Goal: Task Accomplishment & Management: Complete application form

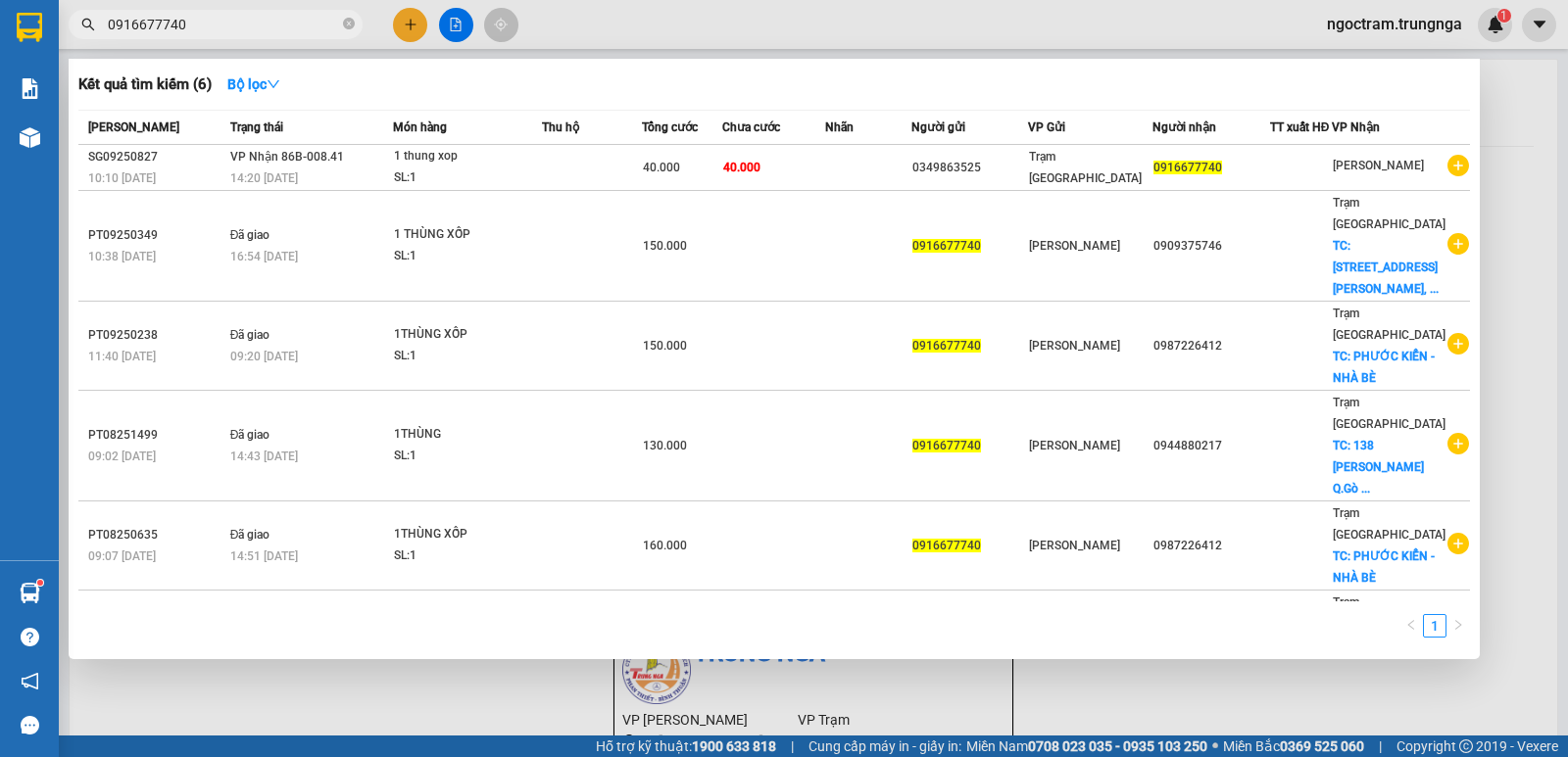
click at [411, 24] on div at bounding box center [784, 378] width 1568 height 757
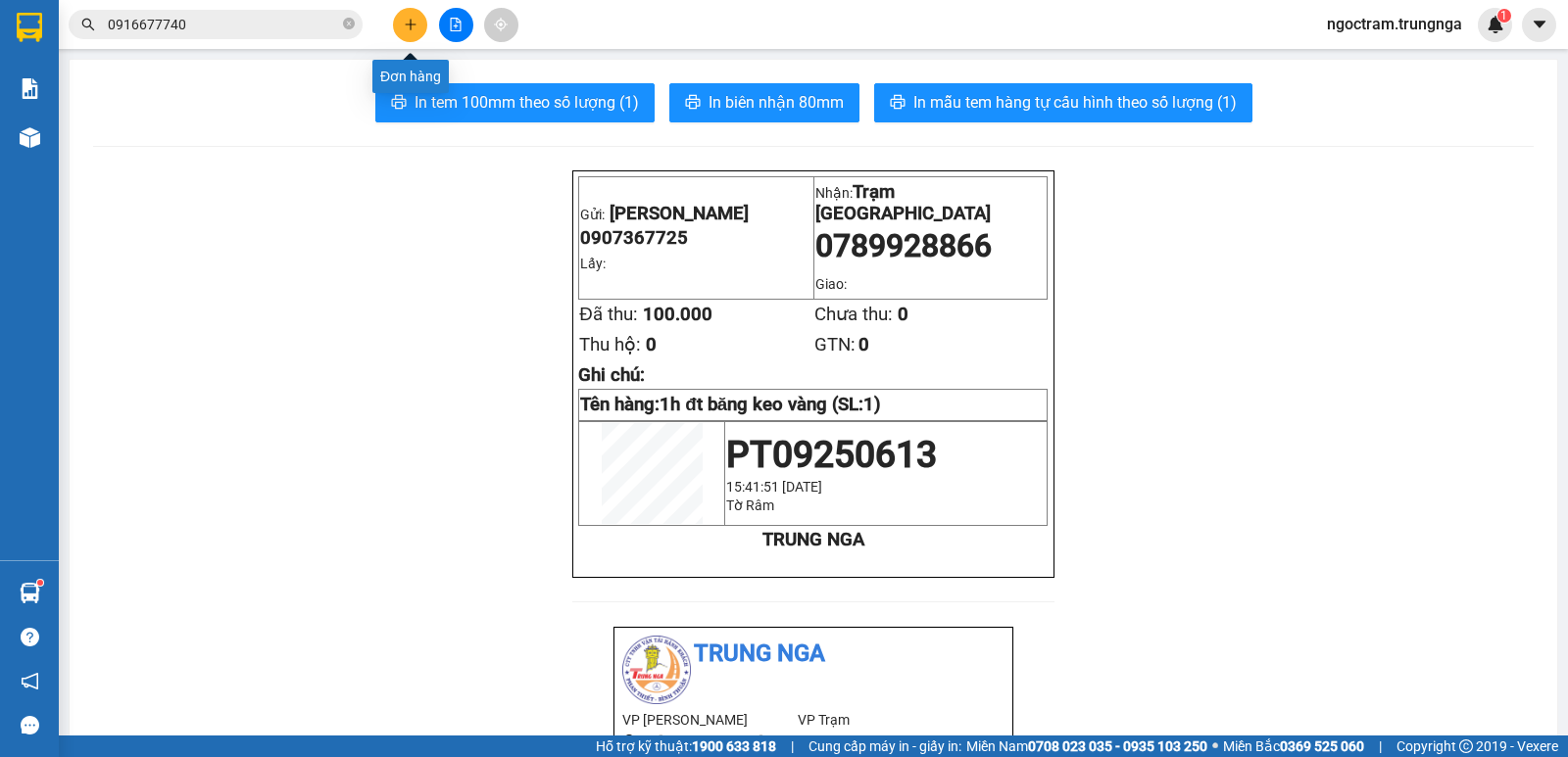
click at [412, 32] on button at bounding box center [410, 25] width 35 height 35
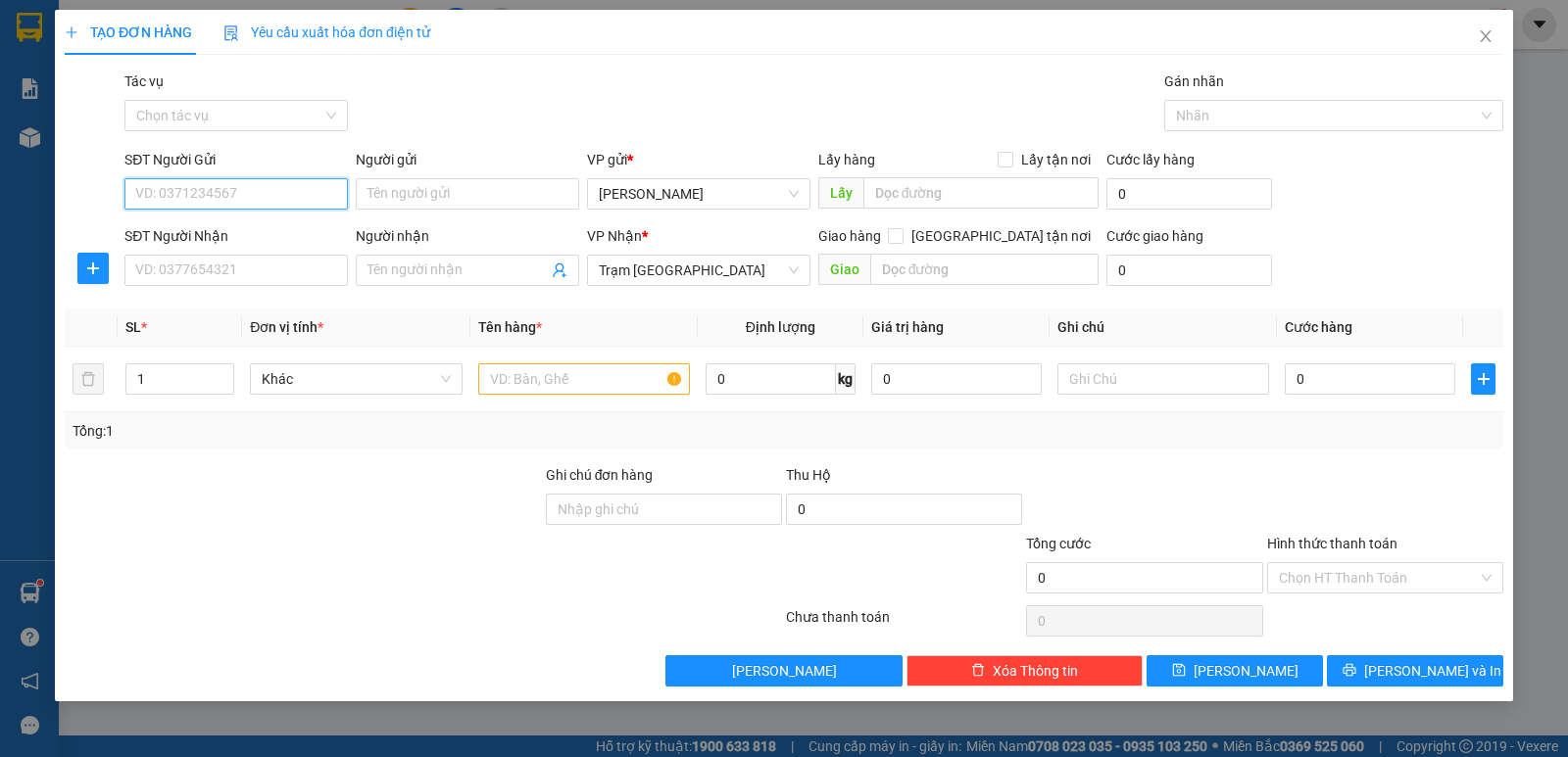
click at [221, 194] on input "SĐT Người Gửi" at bounding box center [237, 194] width 224 height 32
click at [299, 188] on input "SĐT Người Gửi" at bounding box center [237, 194] width 224 height 32
type input "0816780899"
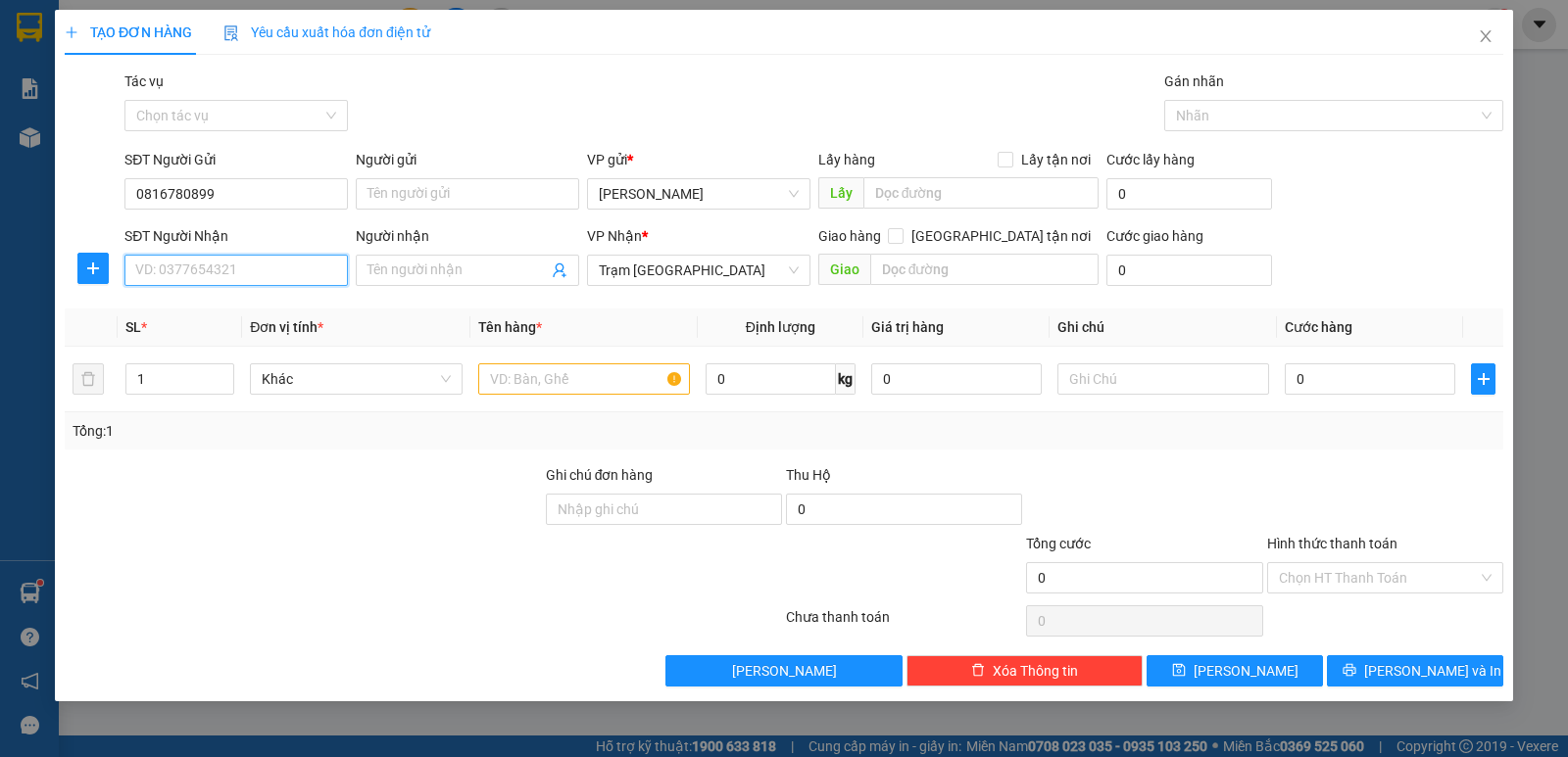
click at [154, 284] on input "SĐT Người Nhận" at bounding box center [237, 270] width 224 height 32
type input "0905317297"
click at [261, 309] on div "0905317297 - PHÚ" at bounding box center [237, 310] width 200 height 22
type input "PHÚ"
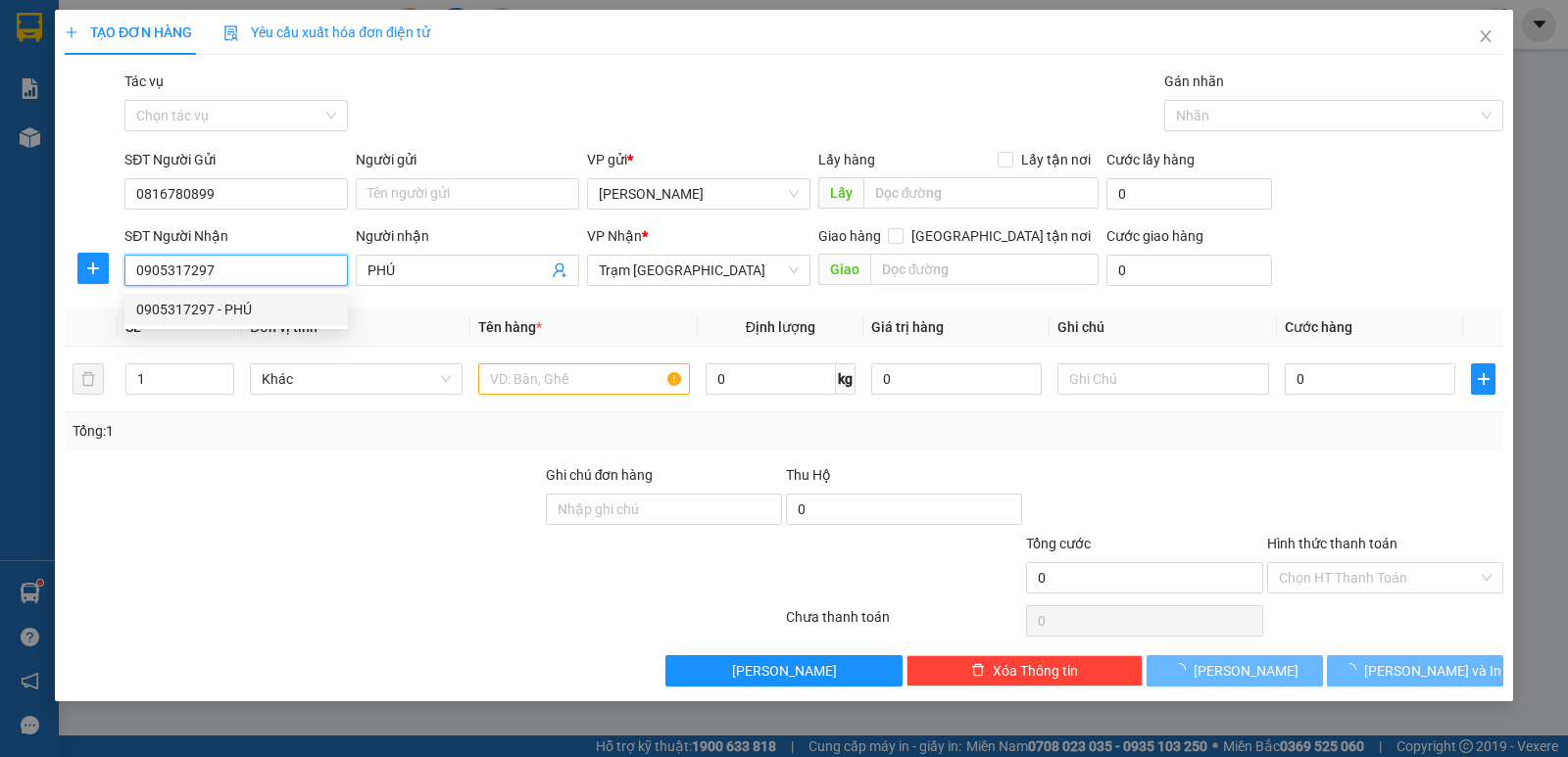
type input "40.000"
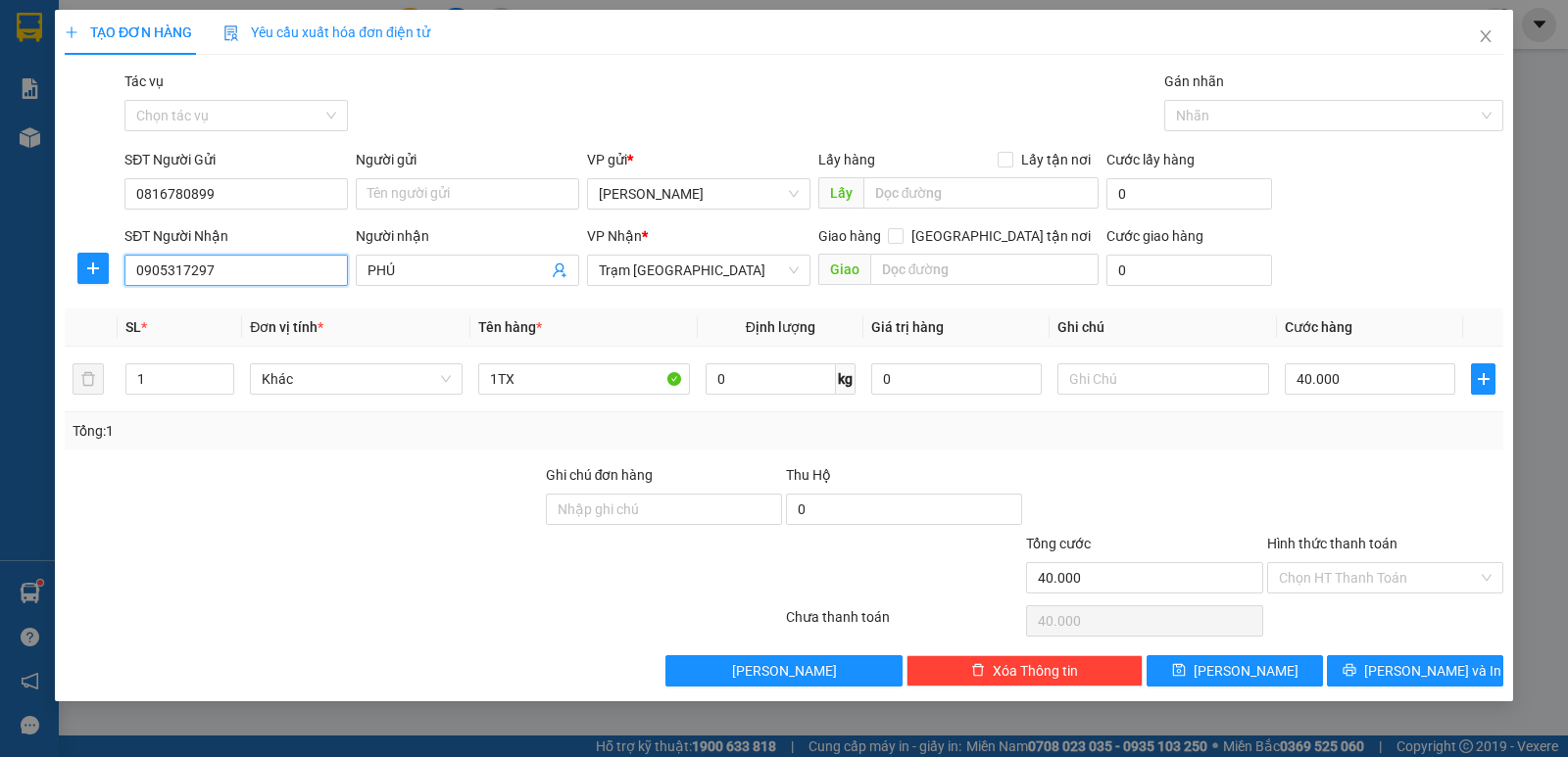
type input "0905317297"
click at [421, 333] on th "Đơn vị tính *" at bounding box center [356, 328] width 228 height 39
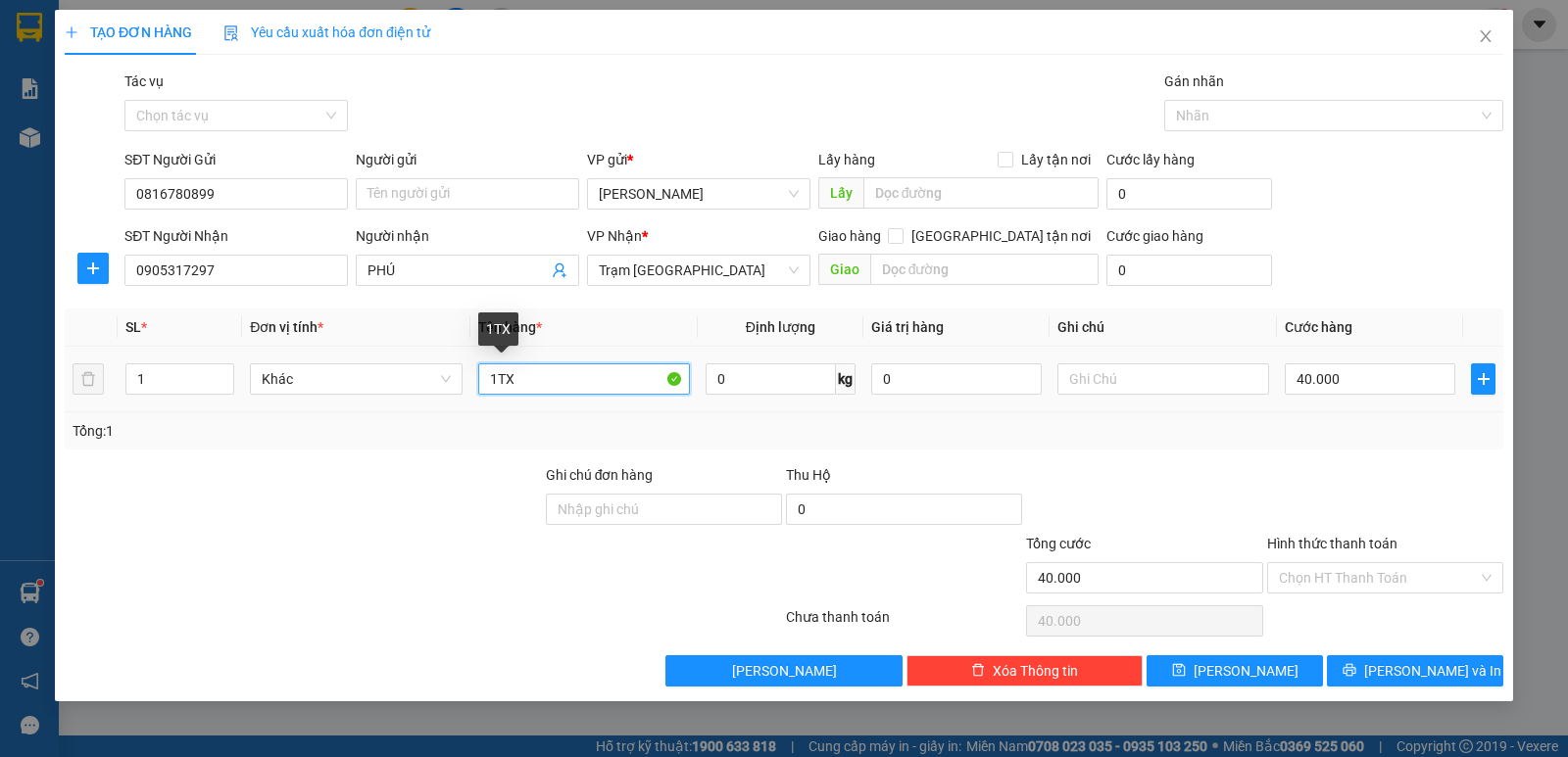
click at [594, 381] on input "1TX" at bounding box center [584, 379] width 212 height 32
click at [1336, 558] on div "Hình thức thanh toán" at bounding box center [1385, 548] width 237 height 30
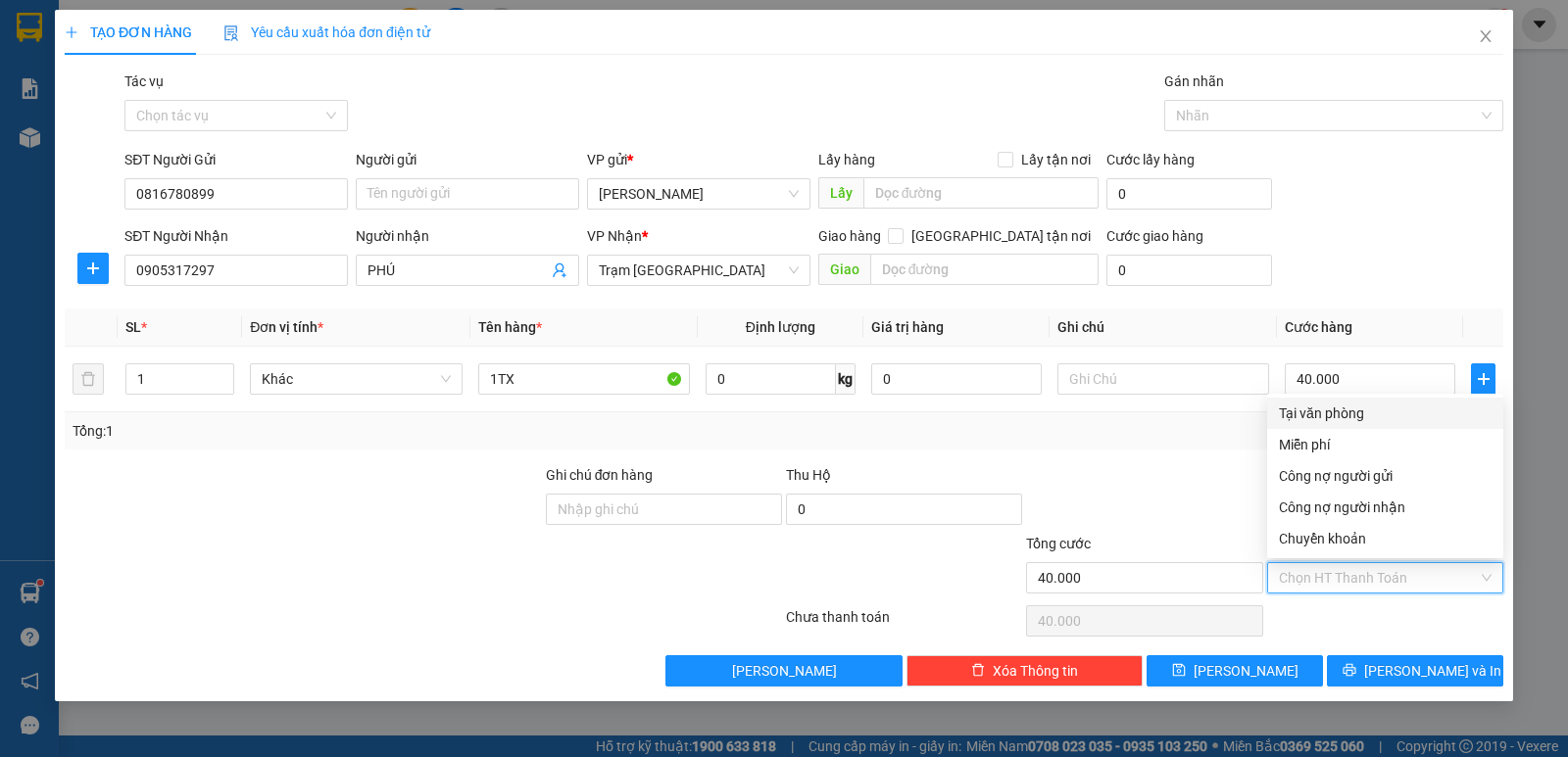
click at [1328, 570] on input "Hình thức thanh toán" at bounding box center [1378, 578] width 199 height 30
click at [1304, 410] on div "Tại văn phòng" at bounding box center [1385, 414] width 213 height 22
type input "0"
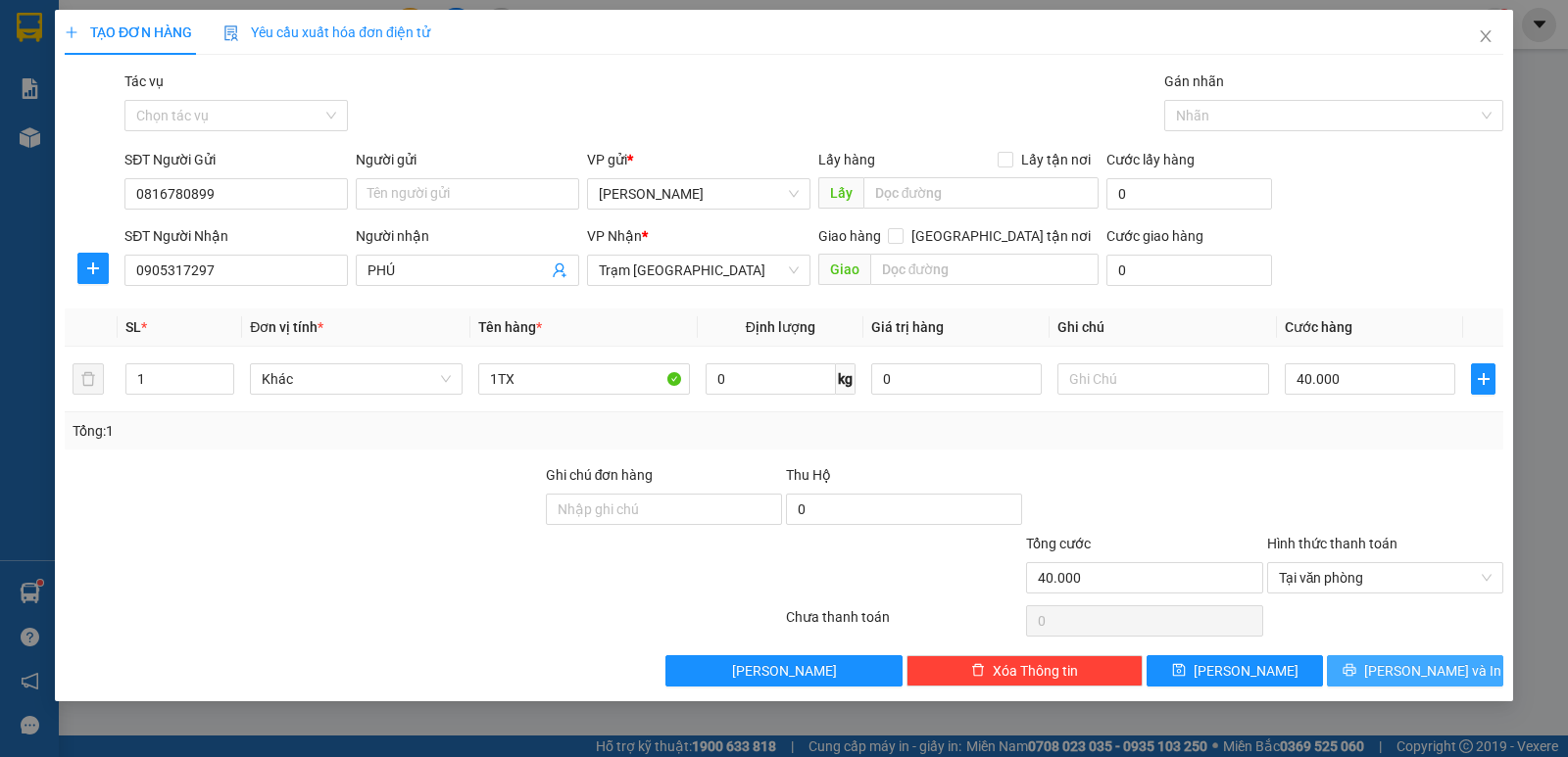
click at [1357, 672] on icon "printer" at bounding box center [1350, 670] width 14 height 14
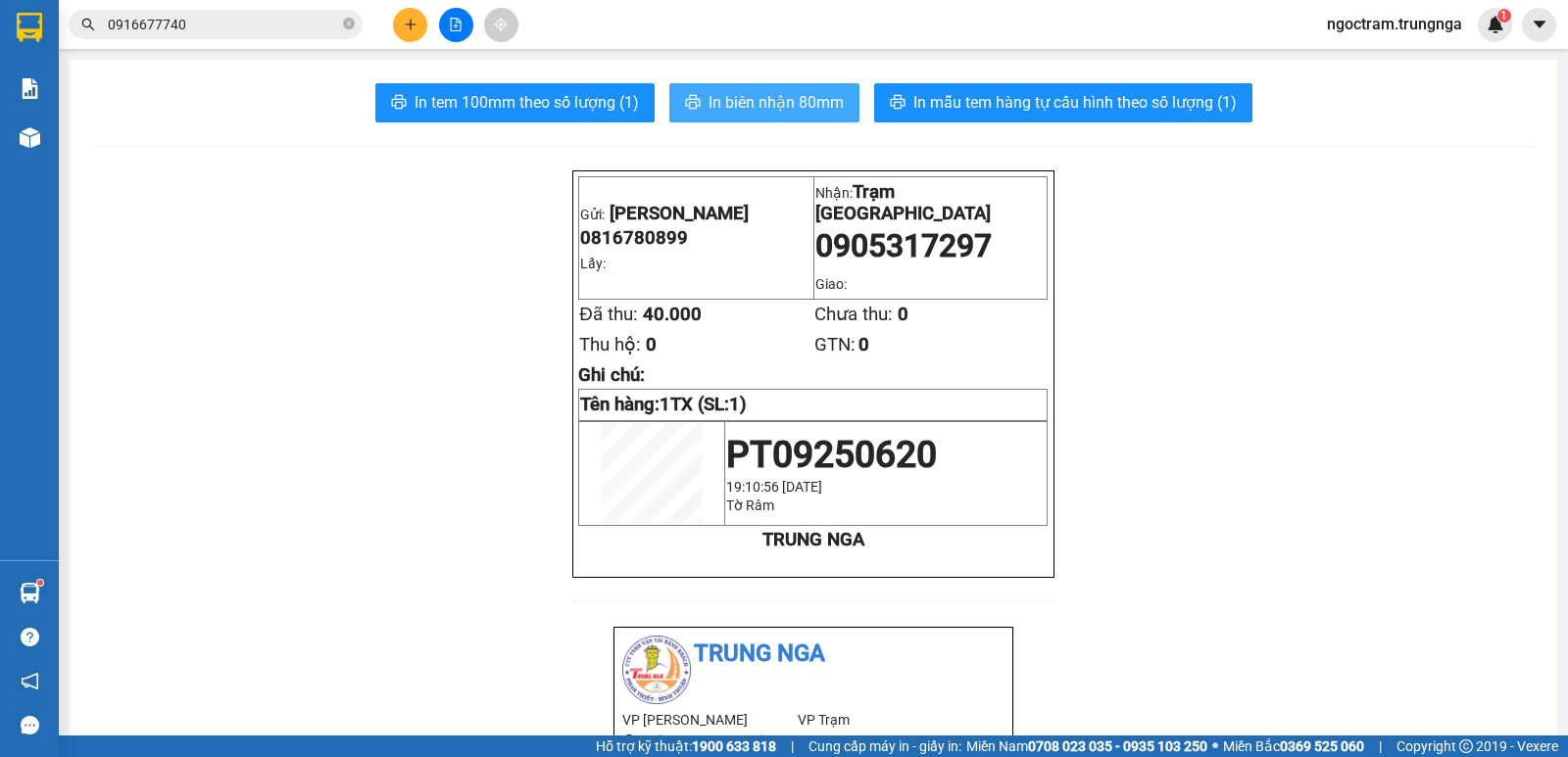
click at [687, 89] on button "In biên nhận 80mm" at bounding box center [764, 103] width 190 height 40
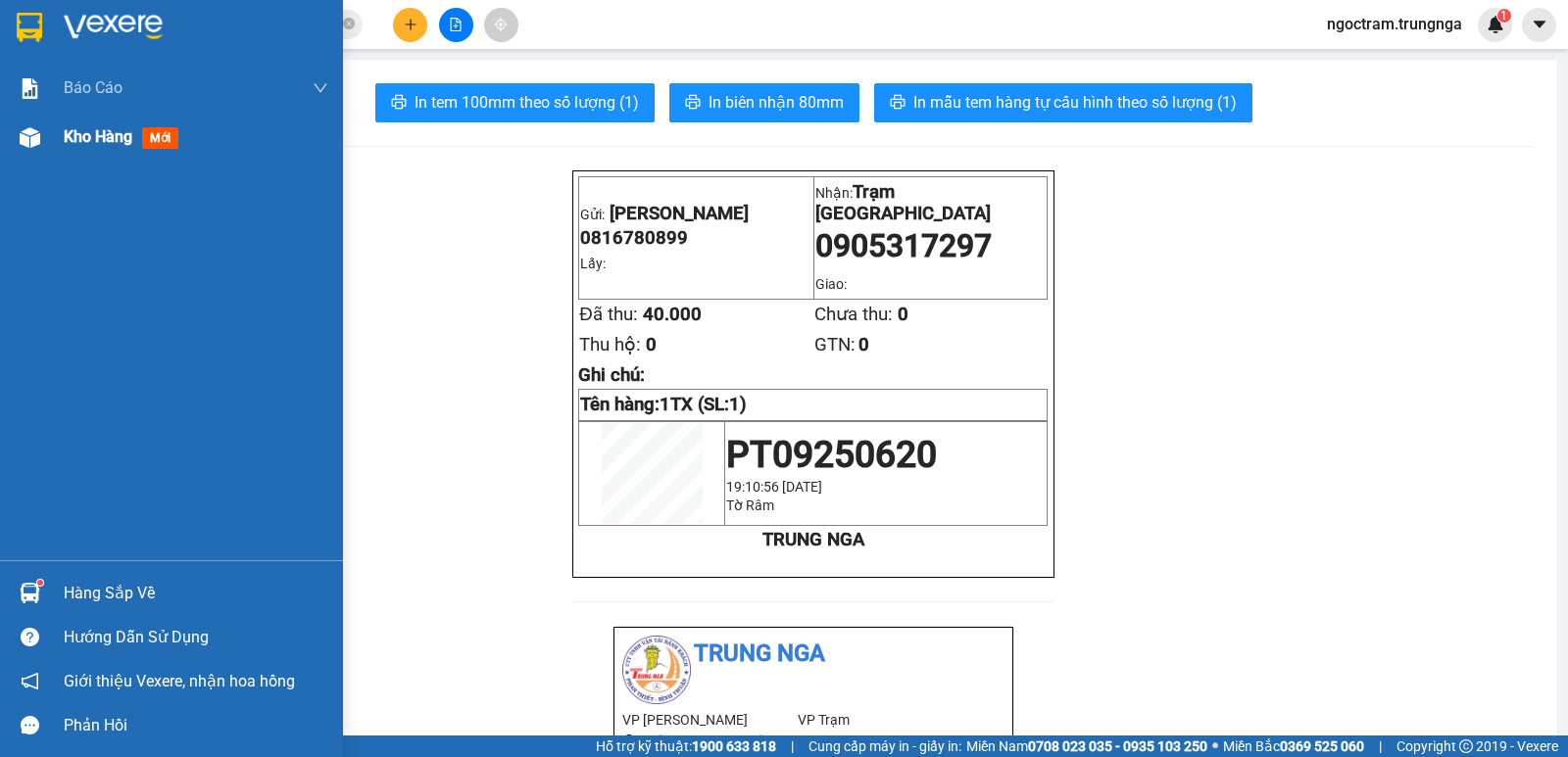
click at [67, 142] on span "Kho hàng" at bounding box center [97, 137] width 68 height 19
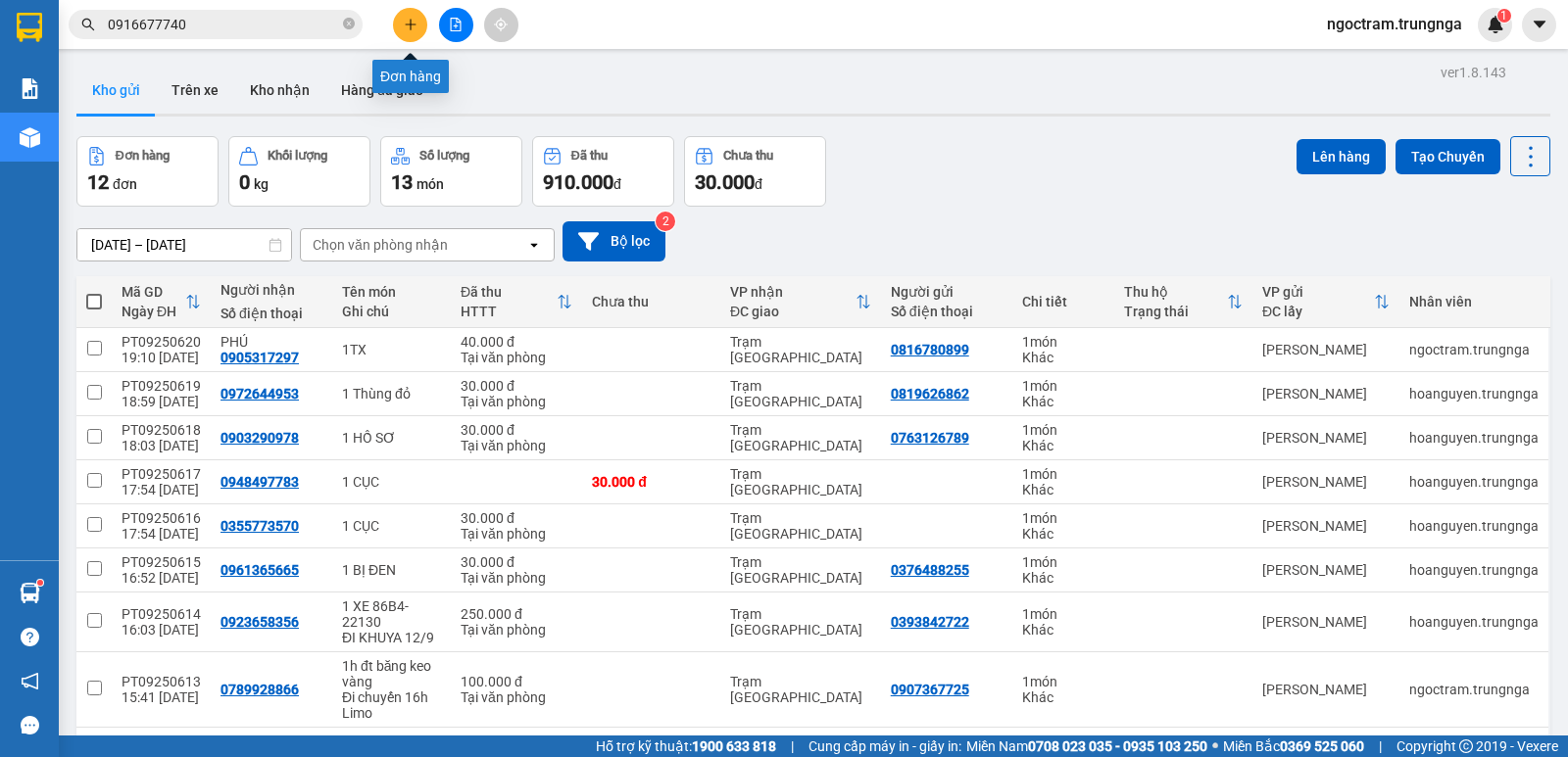
click at [422, 33] on button at bounding box center [410, 25] width 35 height 35
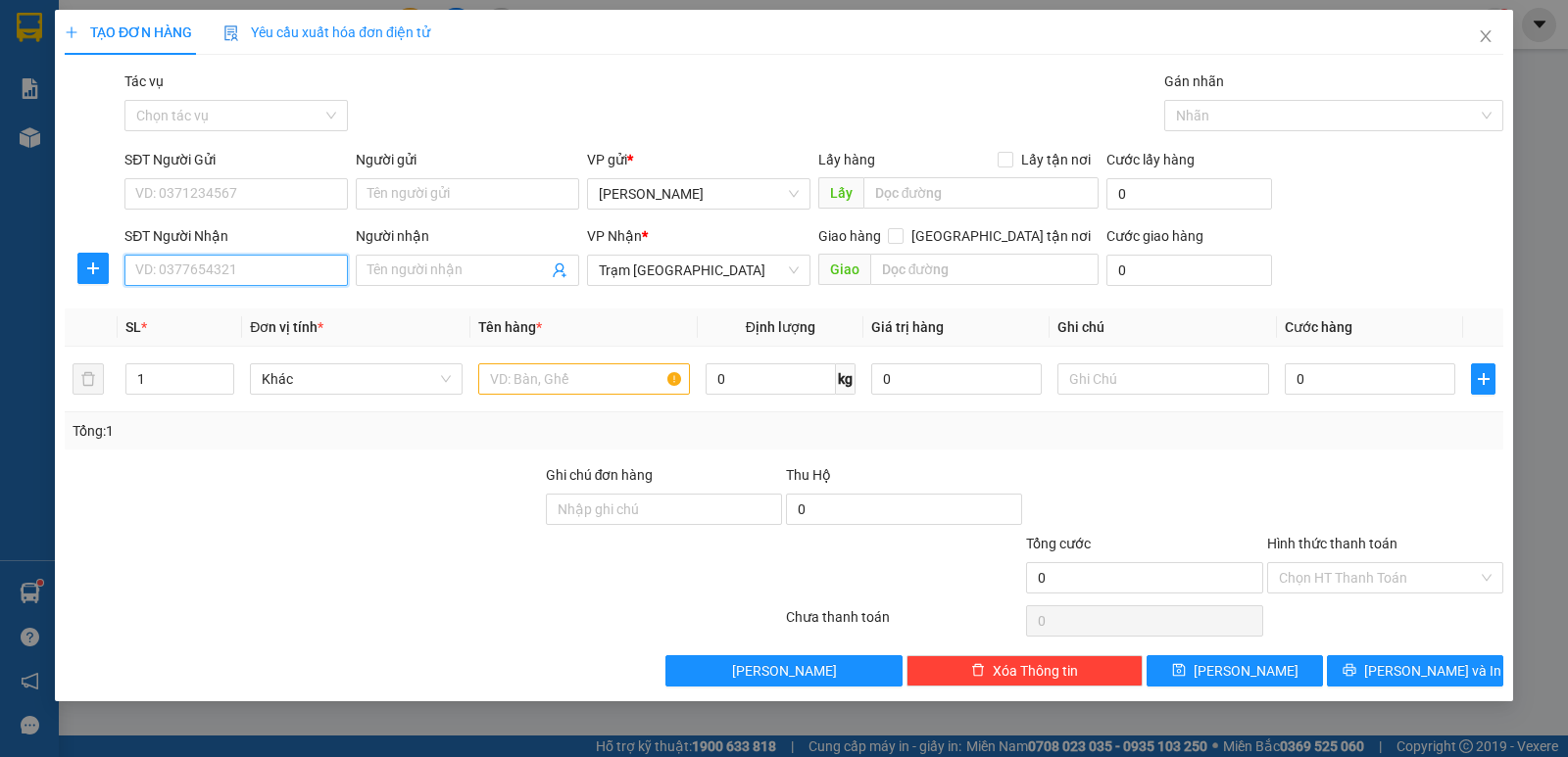
click at [191, 265] on input "SĐT Người Nhận" at bounding box center [237, 270] width 224 height 32
click at [192, 274] on input "SĐT Người Nhận" at bounding box center [237, 270] width 224 height 32
type input "0946315689"
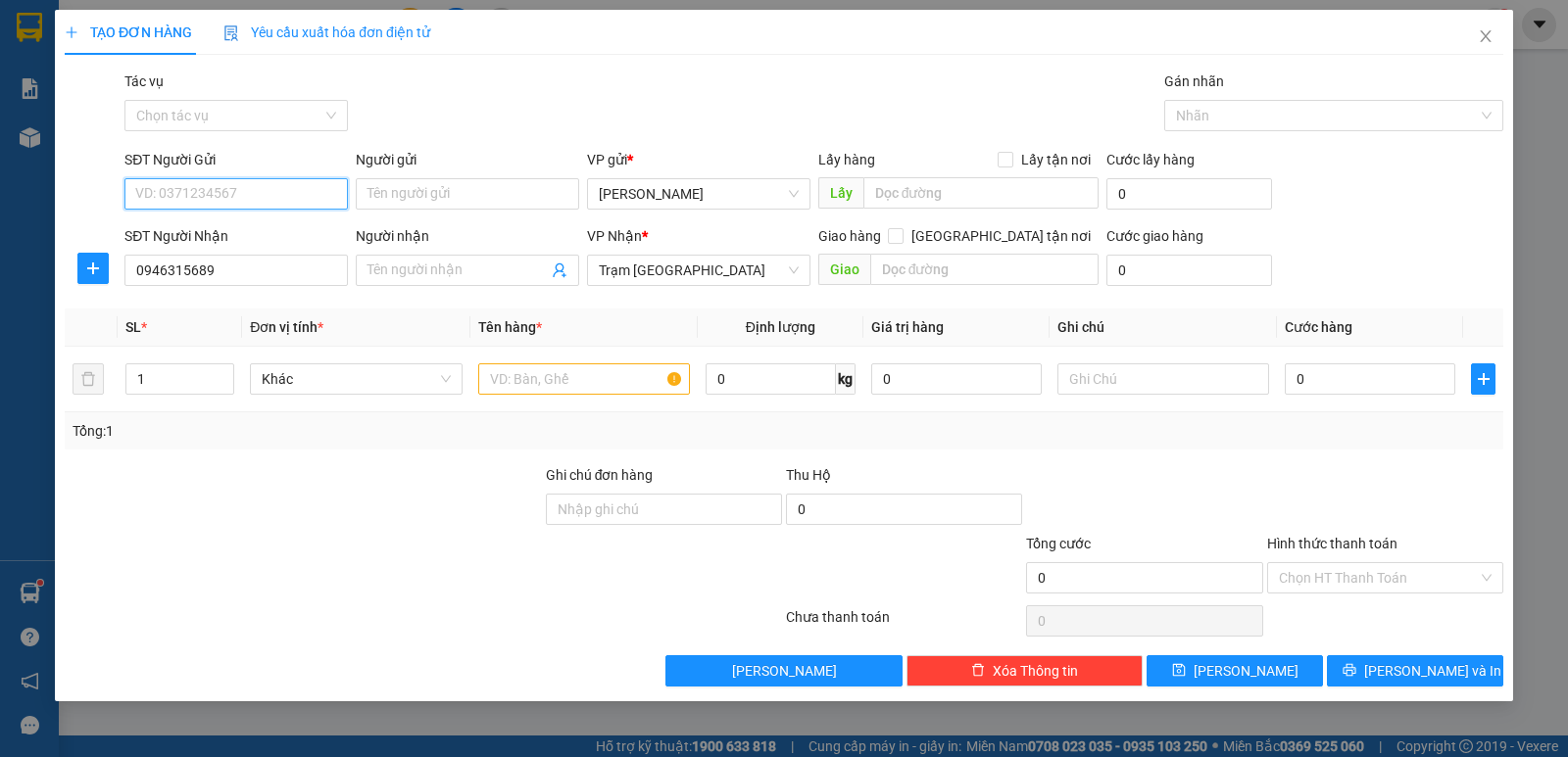
click at [213, 200] on input "SĐT Người Gửi" at bounding box center [237, 194] width 224 height 32
type input "0987744907"
click at [439, 319] on th "Đơn vị tính *" at bounding box center [356, 328] width 228 height 39
click at [574, 377] on input "text" at bounding box center [584, 379] width 212 height 32
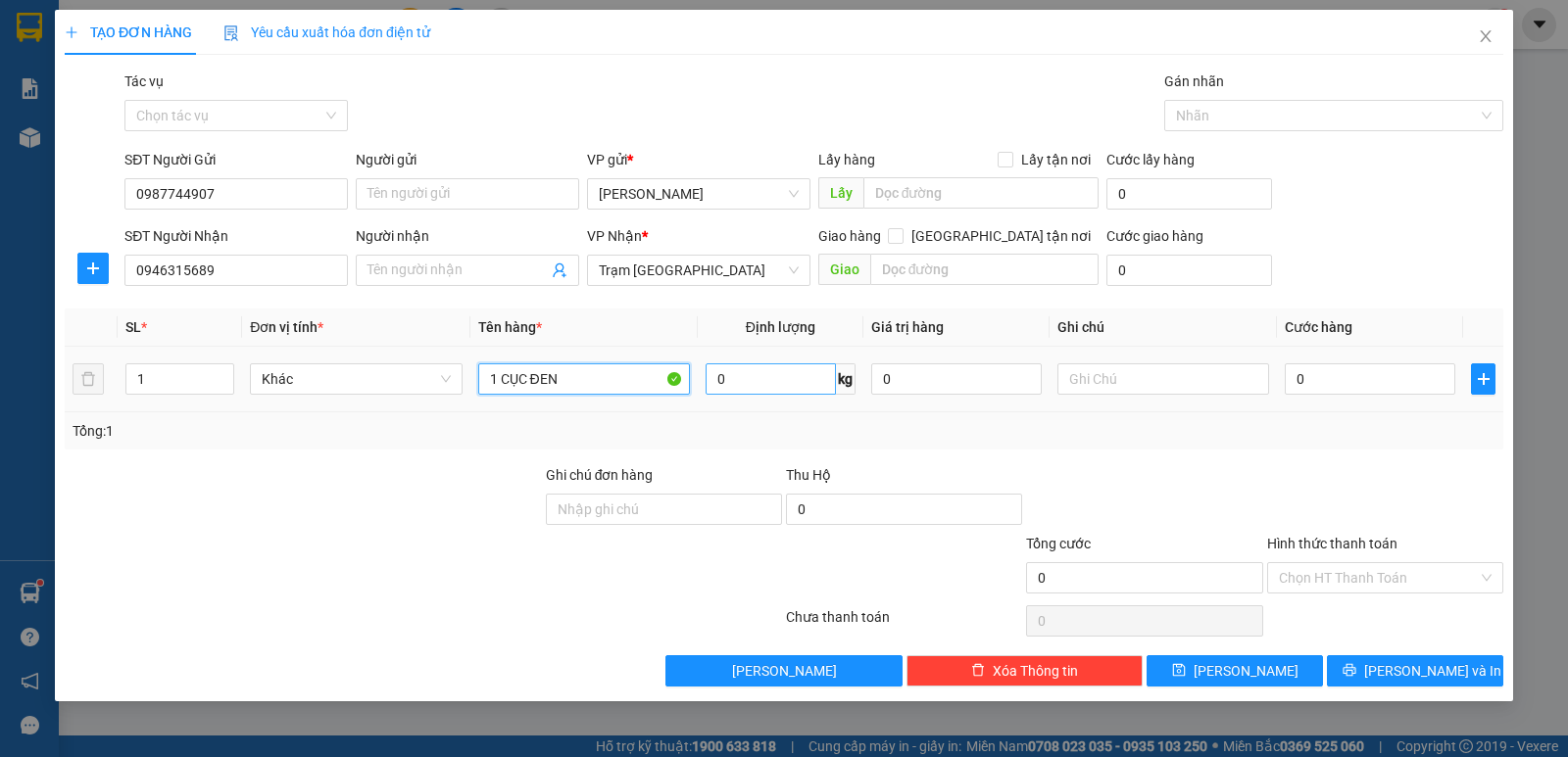
type input "1 CỤC ĐEN"
click at [761, 388] on input "0" at bounding box center [771, 379] width 131 height 32
click at [1381, 384] on input "0" at bounding box center [1370, 379] width 170 height 32
click at [1400, 377] on input "0" at bounding box center [1370, 379] width 170 height 32
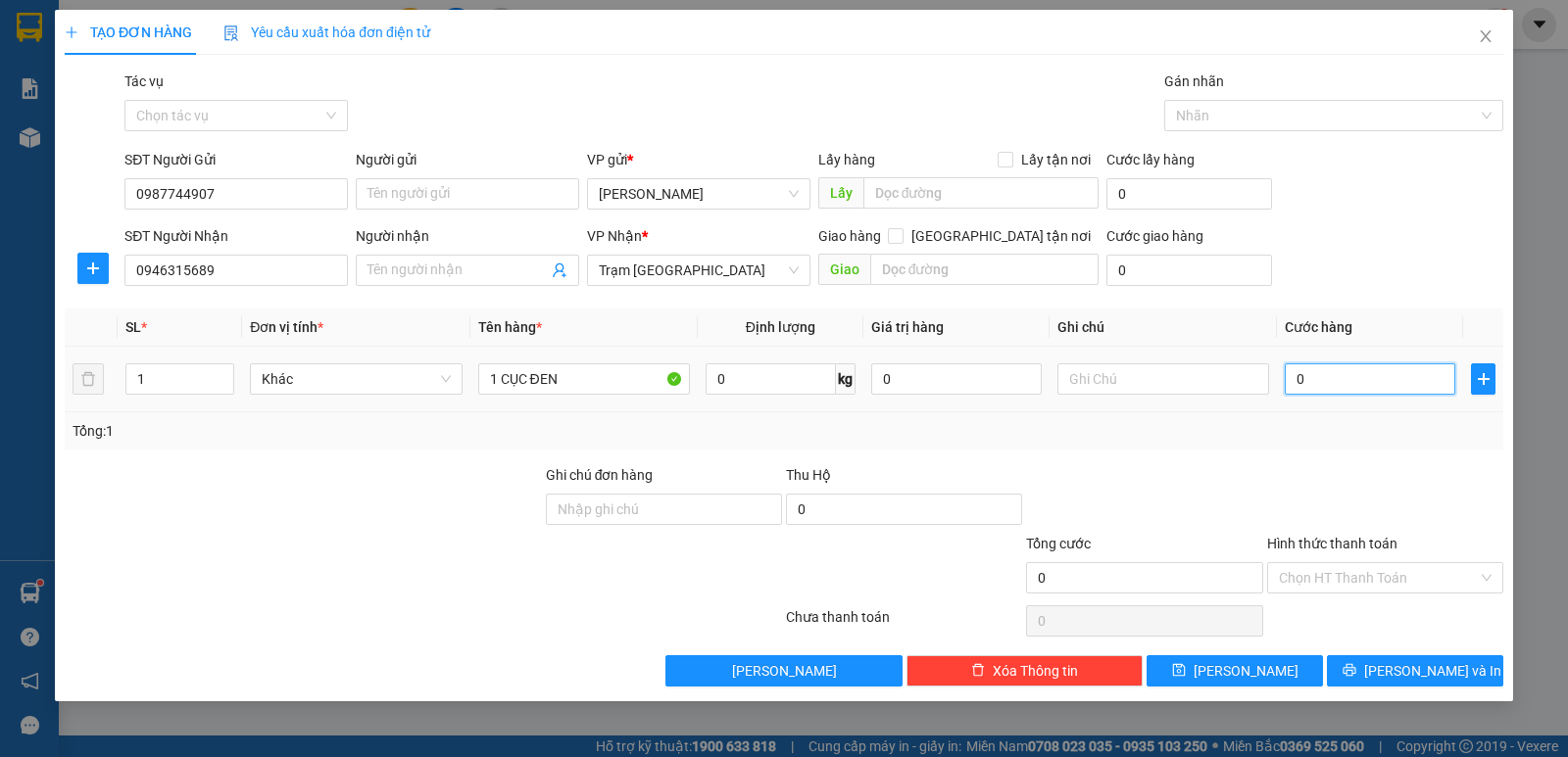
click at [1400, 377] on input "0" at bounding box center [1370, 379] width 170 height 32
type input "3"
type input "30"
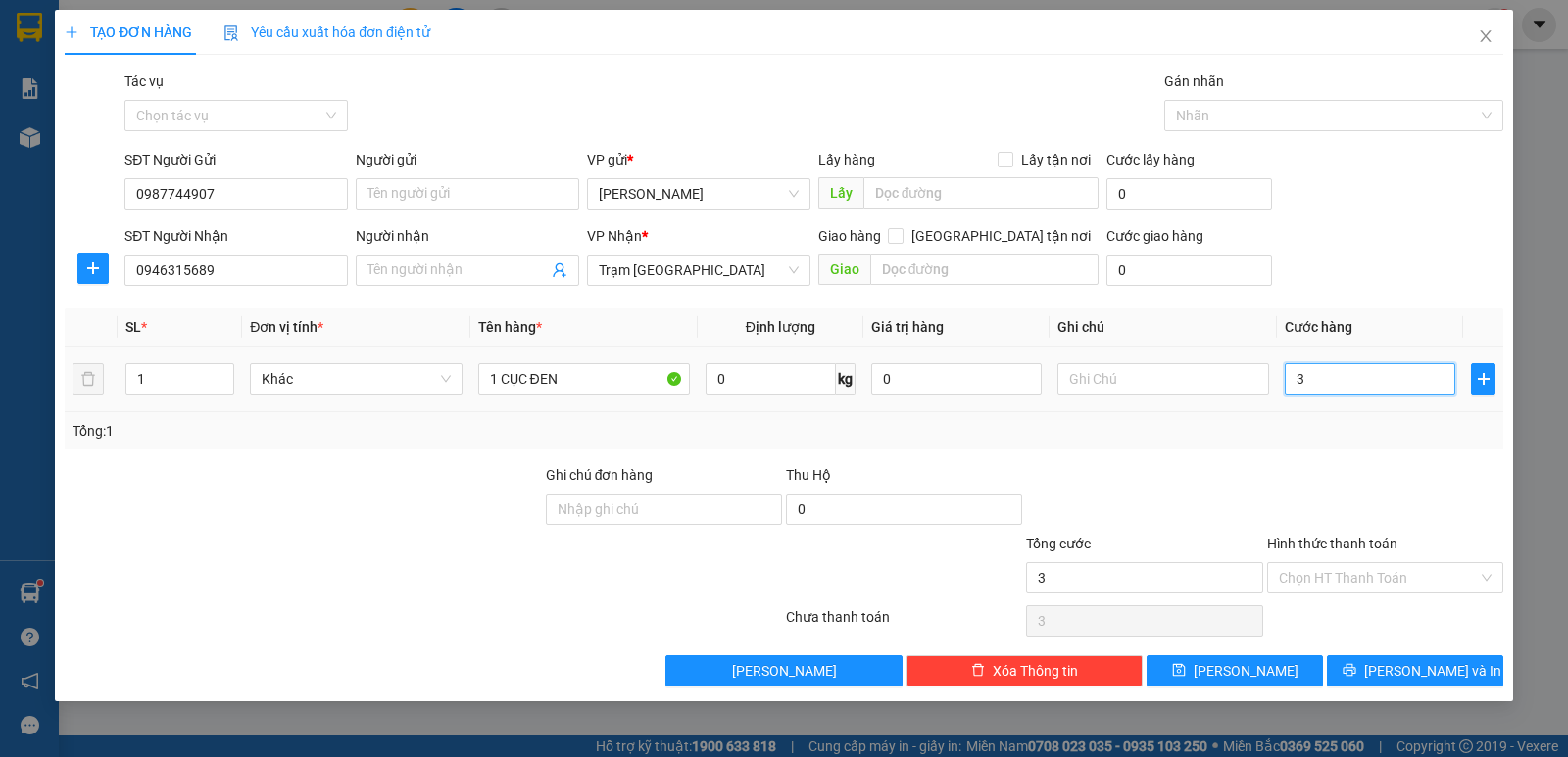
type input "30"
type input "30.000"
click at [1341, 468] on div at bounding box center [1385, 498] width 241 height 68
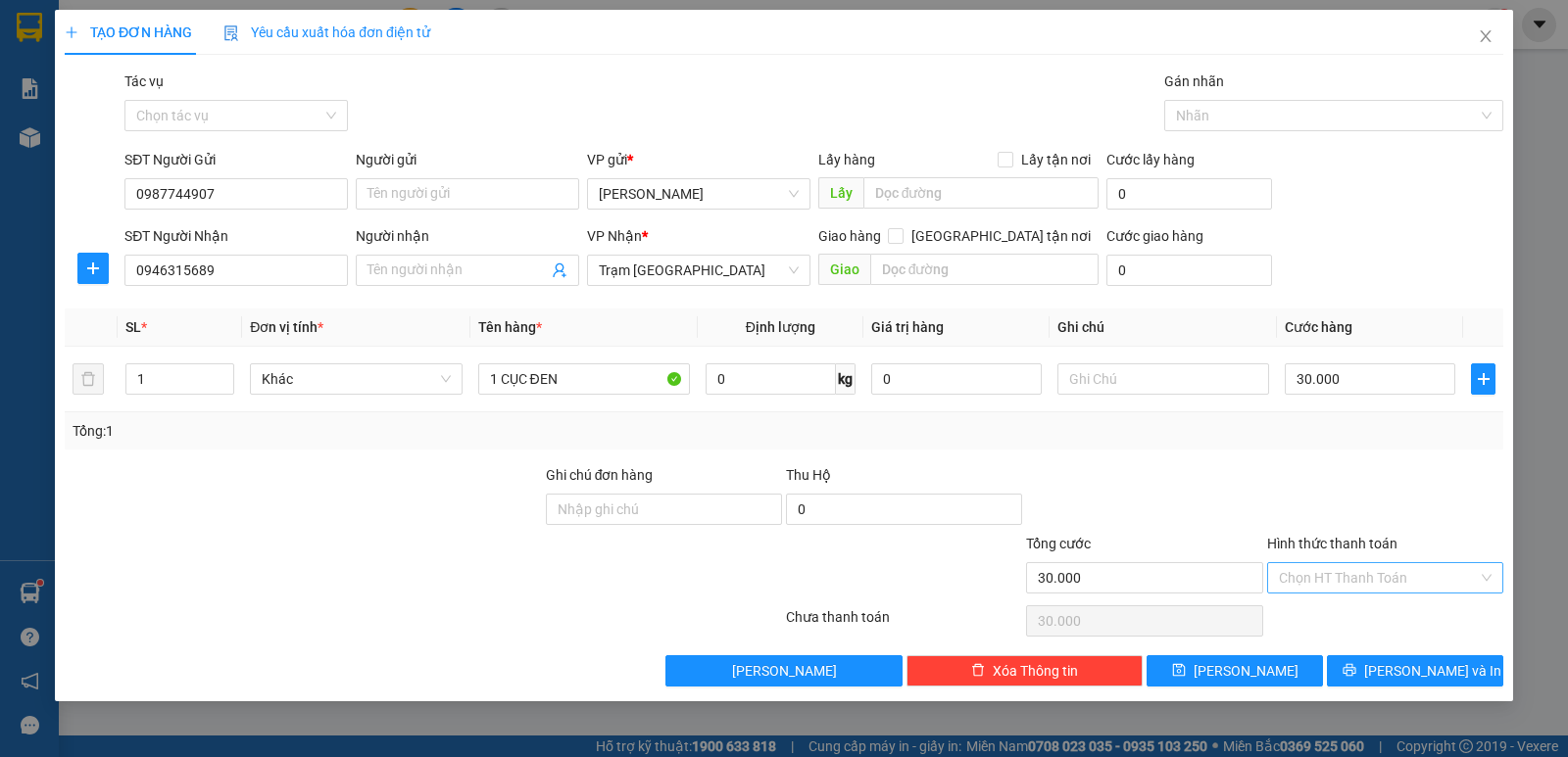
click at [1284, 563] on input "Hình thức thanh toán" at bounding box center [1378, 578] width 199 height 30
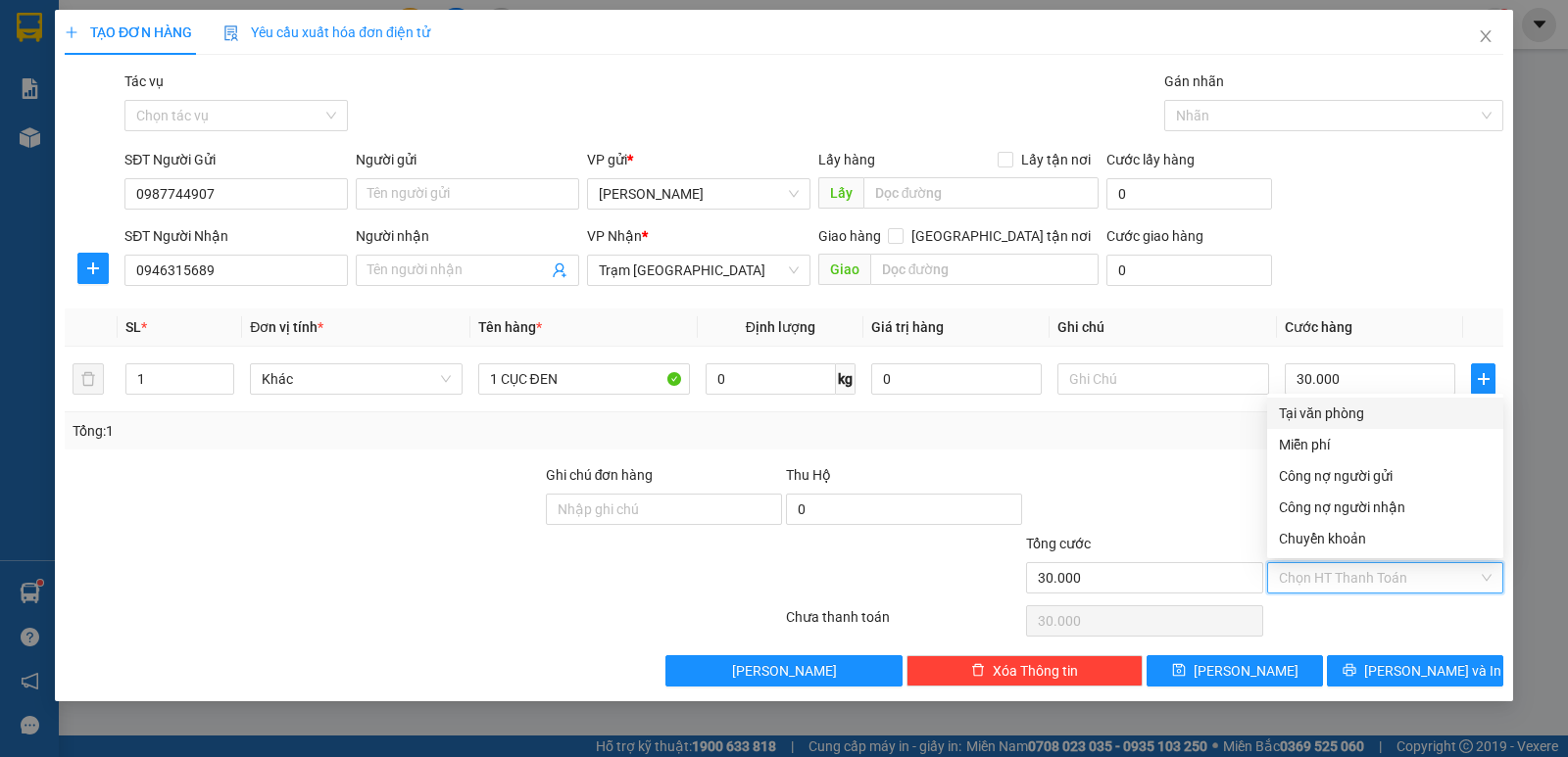
click at [1300, 415] on div "Tại văn phòng" at bounding box center [1385, 414] width 213 height 22
type input "0"
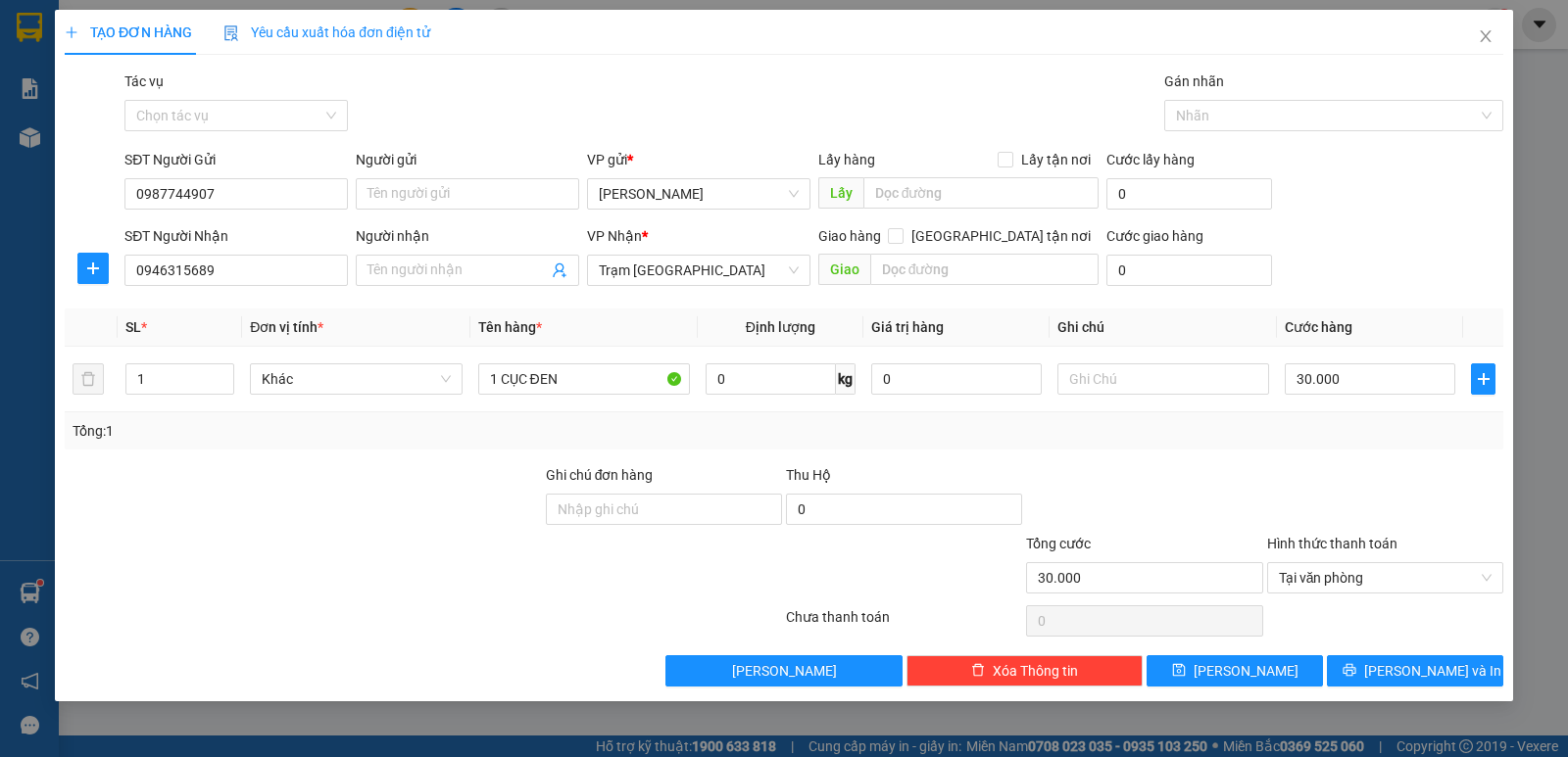
click at [1230, 527] on div at bounding box center [1144, 498] width 241 height 68
click at [1417, 667] on span "[PERSON_NAME] và In" at bounding box center [1432, 671] width 138 height 22
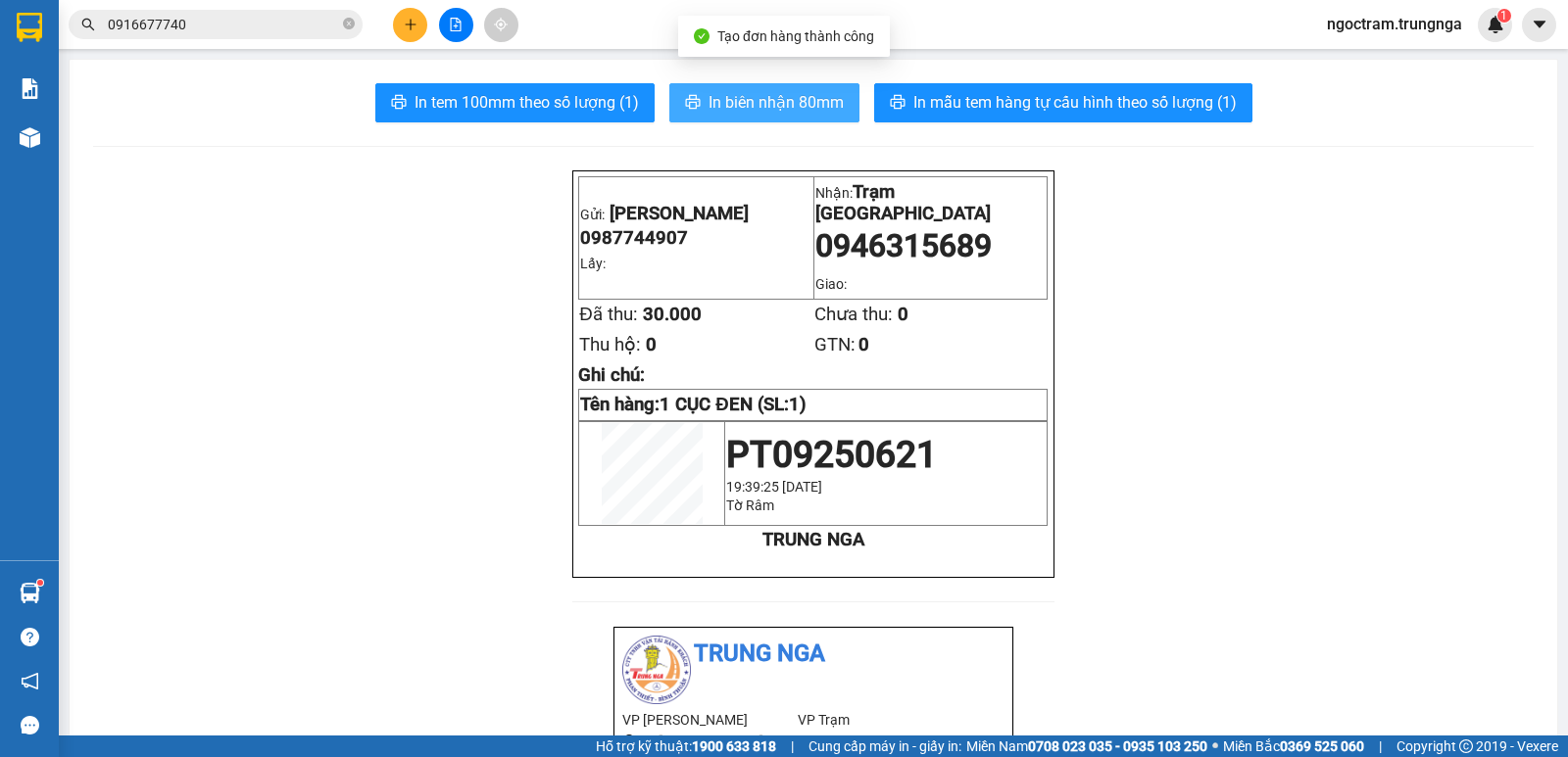
click at [775, 101] on span "In biên nhận 80mm" at bounding box center [776, 102] width 136 height 25
